Goal: Information Seeking & Learning: Learn about a topic

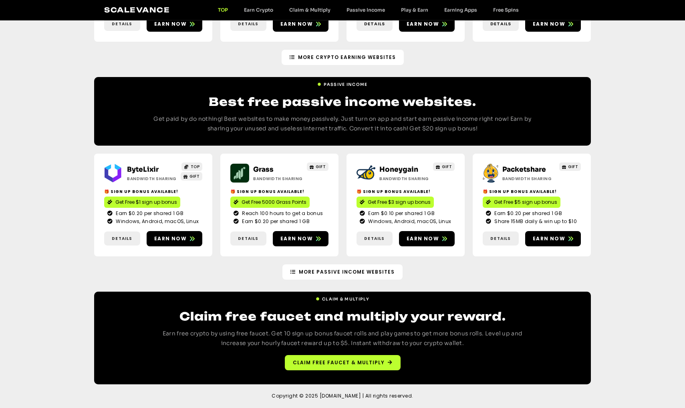
scroll to position [919, 0]
click at [358, 275] on span "More Passive Income Websites" at bounding box center [347, 271] width 96 height 7
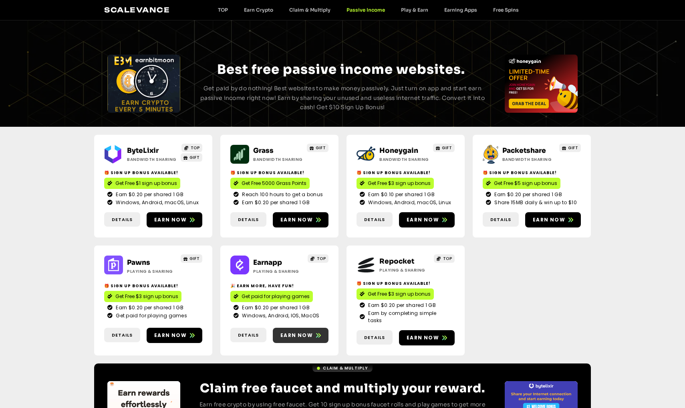
click at [309, 339] on span "Earn now" at bounding box center [297, 334] width 32 height 7
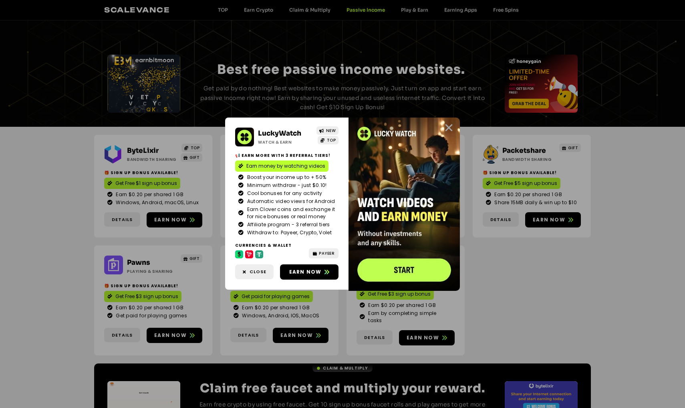
click at [449, 123] on icon "Close" at bounding box center [449, 128] width 10 height 10
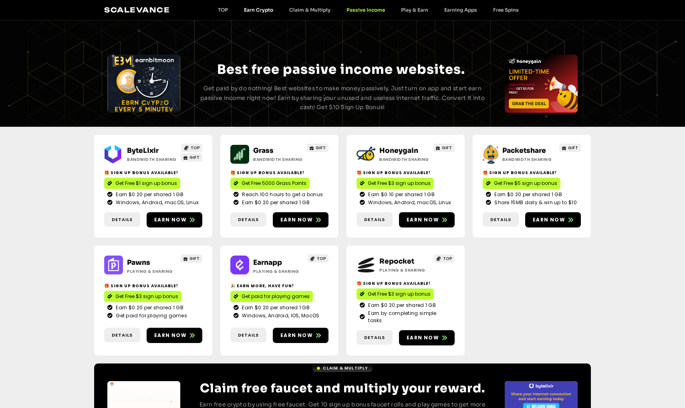
click at [266, 10] on link "Earn Crypto" at bounding box center [258, 10] width 45 height 6
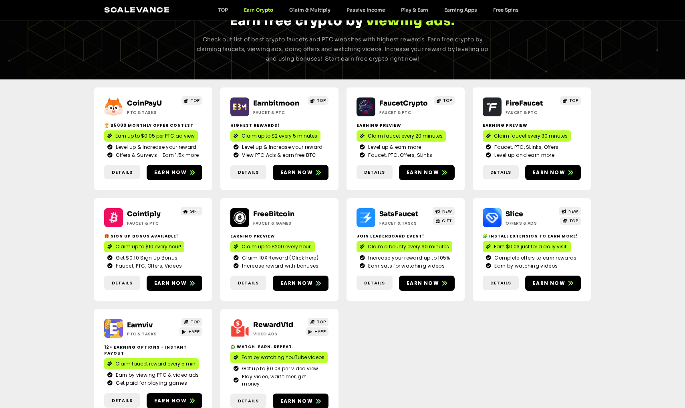
scroll to position [42, 0]
click at [301, 176] on span "Earn now" at bounding box center [297, 172] width 32 height 7
click at [302, 287] on span "Earn now" at bounding box center [297, 282] width 32 height 7
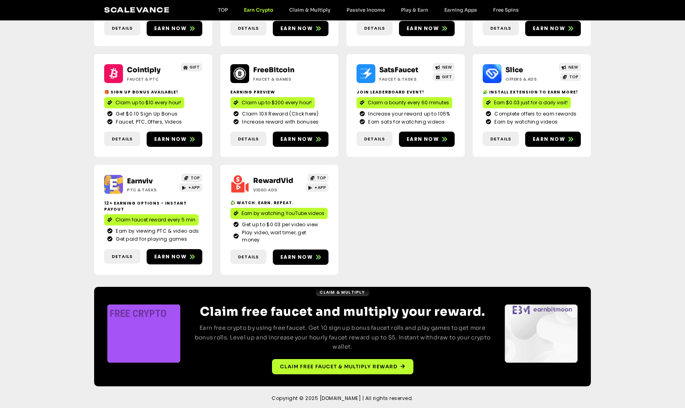
scroll to position [189, 0]
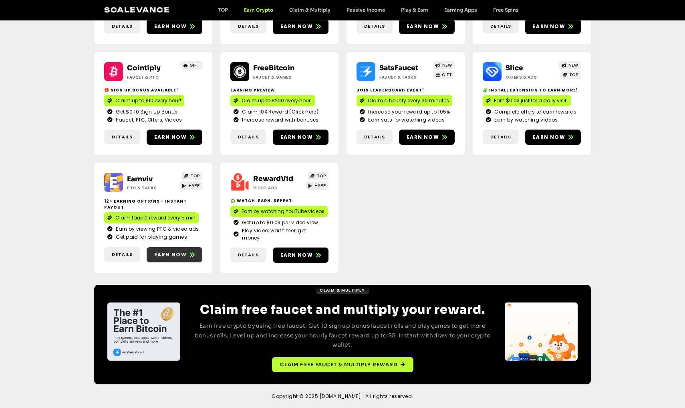
click at [174, 258] on span "Earn now" at bounding box center [170, 254] width 32 height 7
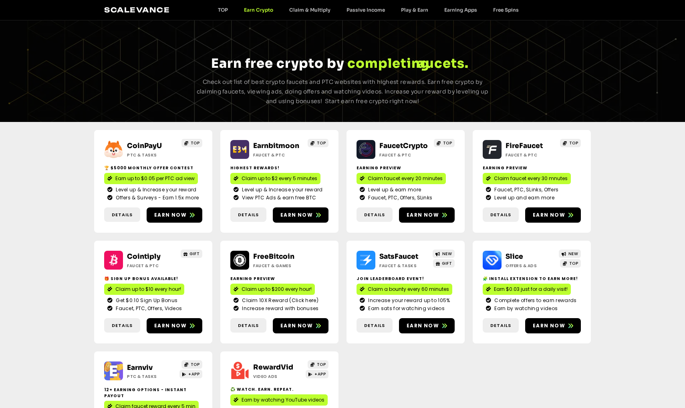
scroll to position [0, 0]
click at [462, 13] on div "Scalevance TOP Earn Crypto Claim & Multiply Passive Income Play & Earn Earning …" at bounding box center [342, 10] width 477 height 10
click at [457, 10] on link "Earning Apps" at bounding box center [460, 10] width 49 height 6
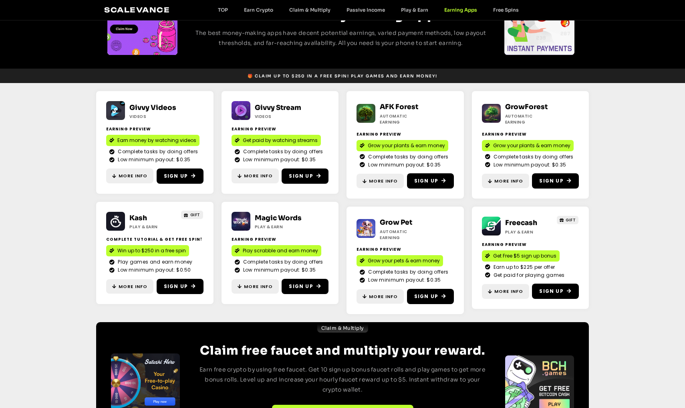
scroll to position [80, 0]
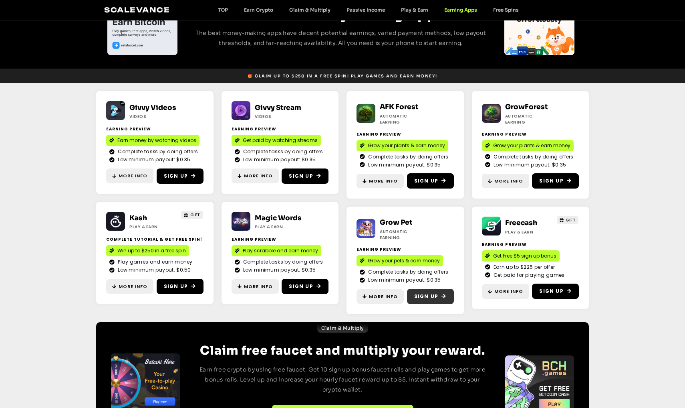
click at [430, 293] on span "Sign Up" at bounding box center [426, 296] width 24 height 7
click at [178, 284] on span "Sign Up" at bounding box center [176, 286] width 24 height 7
click at [182, 175] on span "Sign Up" at bounding box center [176, 175] width 24 height 7
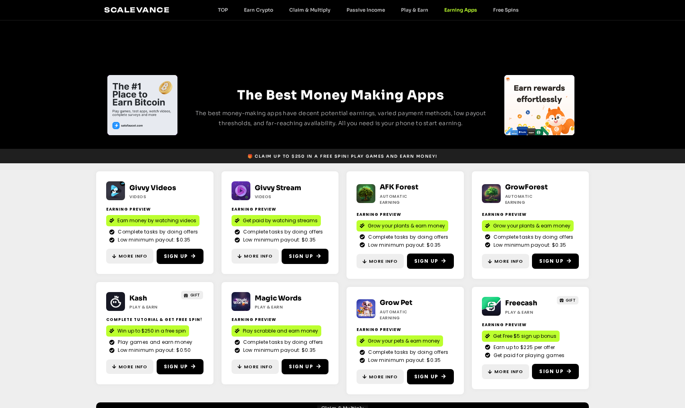
scroll to position [0, 0]
click at [496, 13] on div "Scalevance TOP Earn Crypto Claim & Multiply Passive Income Play & Earn Earning …" at bounding box center [342, 10] width 477 height 10
click at [507, 11] on link "Free Spins" at bounding box center [506, 10] width 42 height 6
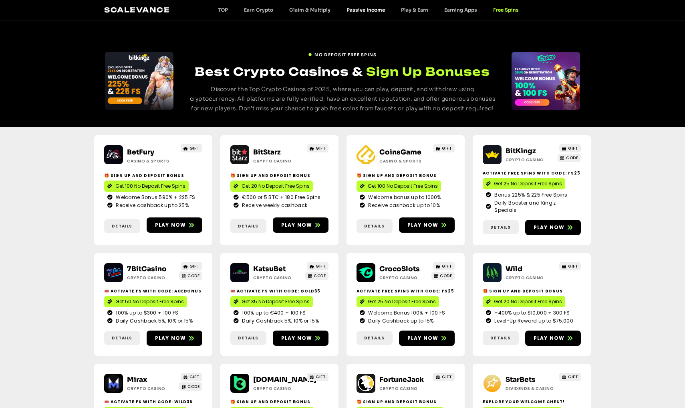
click at [364, 8] on link "Passive Income" at bounding box center [366, 10] width 55 height 6
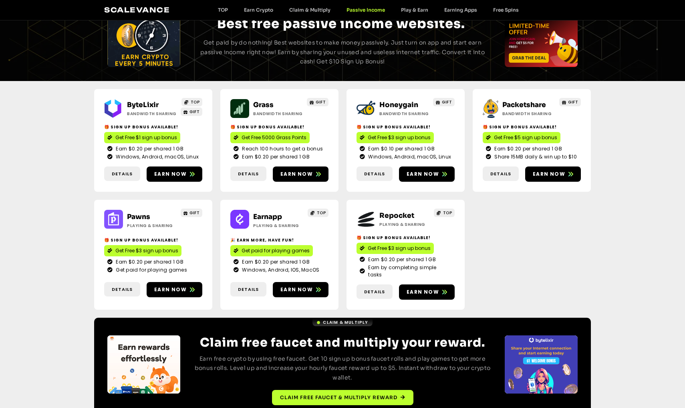
scroll to position [47, 0]
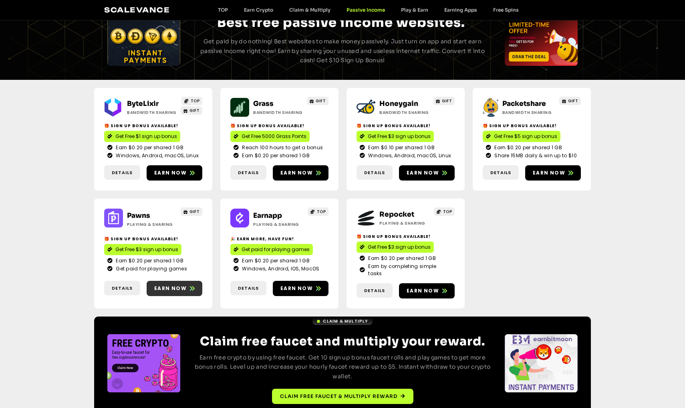
click at [185, 292] on span "Earn now" at bounding box center [170, 288] width 32 height 7
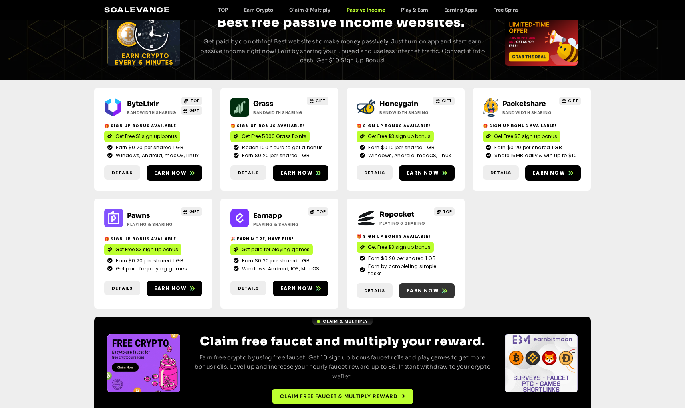
click at [416, 294] on span "Earn now" at bounding box center [423, 290] width 32 height 7
